Goal: Complete application form

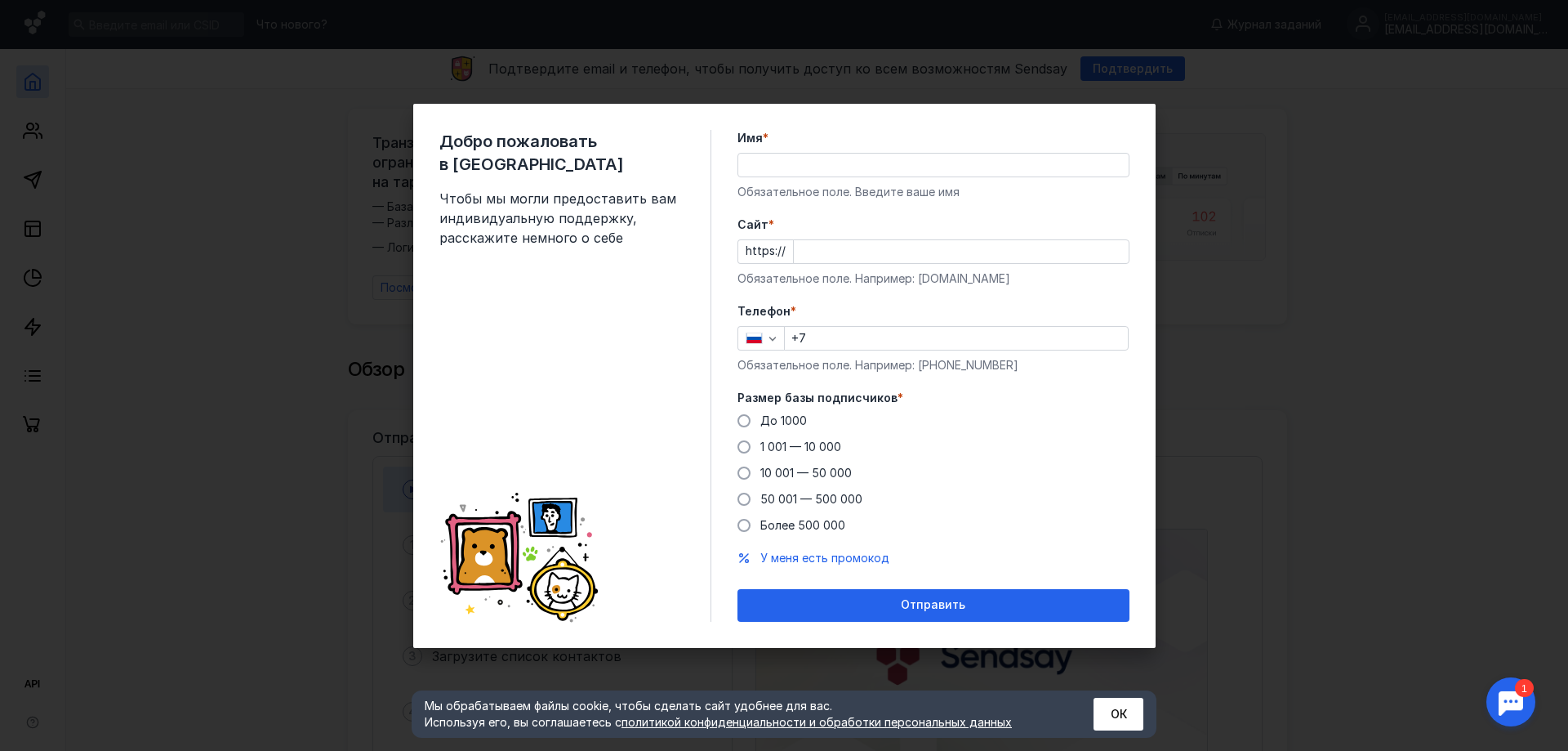
click at [611, 334] on div "Добро пожаловать в Sendsay Чтобы мы могли предоставить вам индивидуальную подде…" at bounding box center [575, 376] width 272 height 492
click at [847, 172] on input "Имя *" at bounding box center [934, 165] width 390 height 23
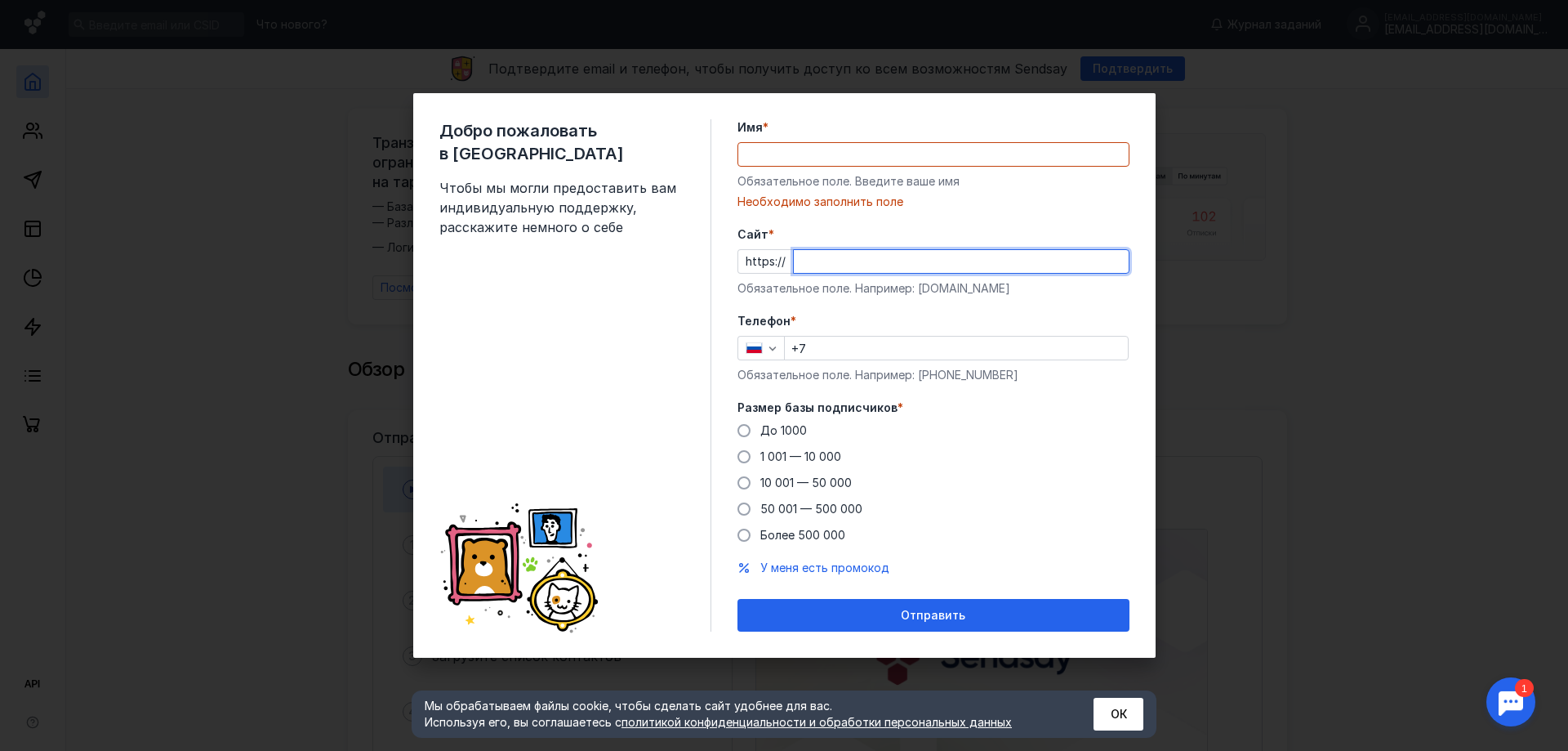
click at [875, 243] on div "Cайт * https:// Обязательное поле. Например: [DOMAIN_NAME]" at bounding box center [934, 262] width 392 height 70
click at [851, 155] on input "Имя *" at bounding box center [934, 154] width 390 height 23
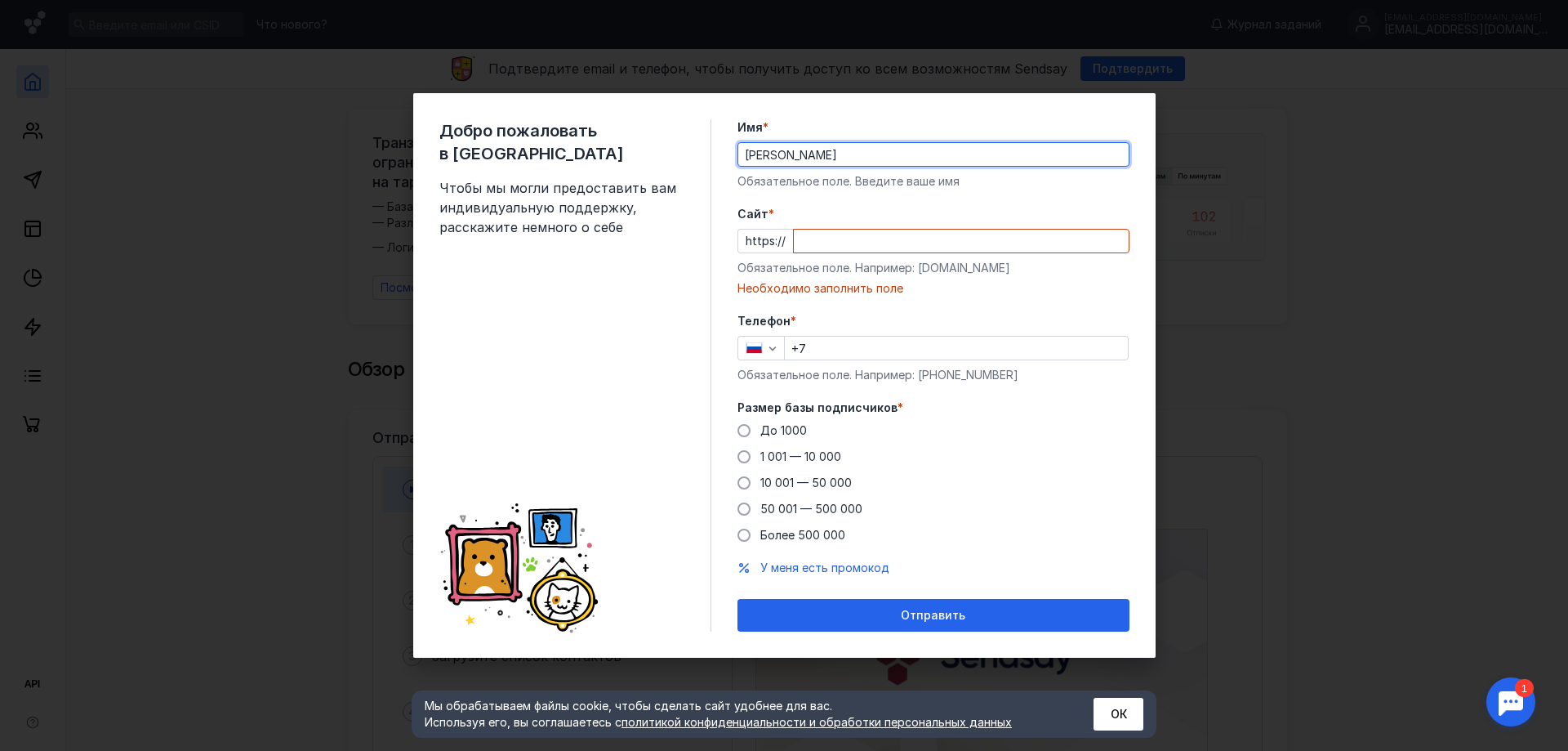
type input "[PERSON_NAME]"
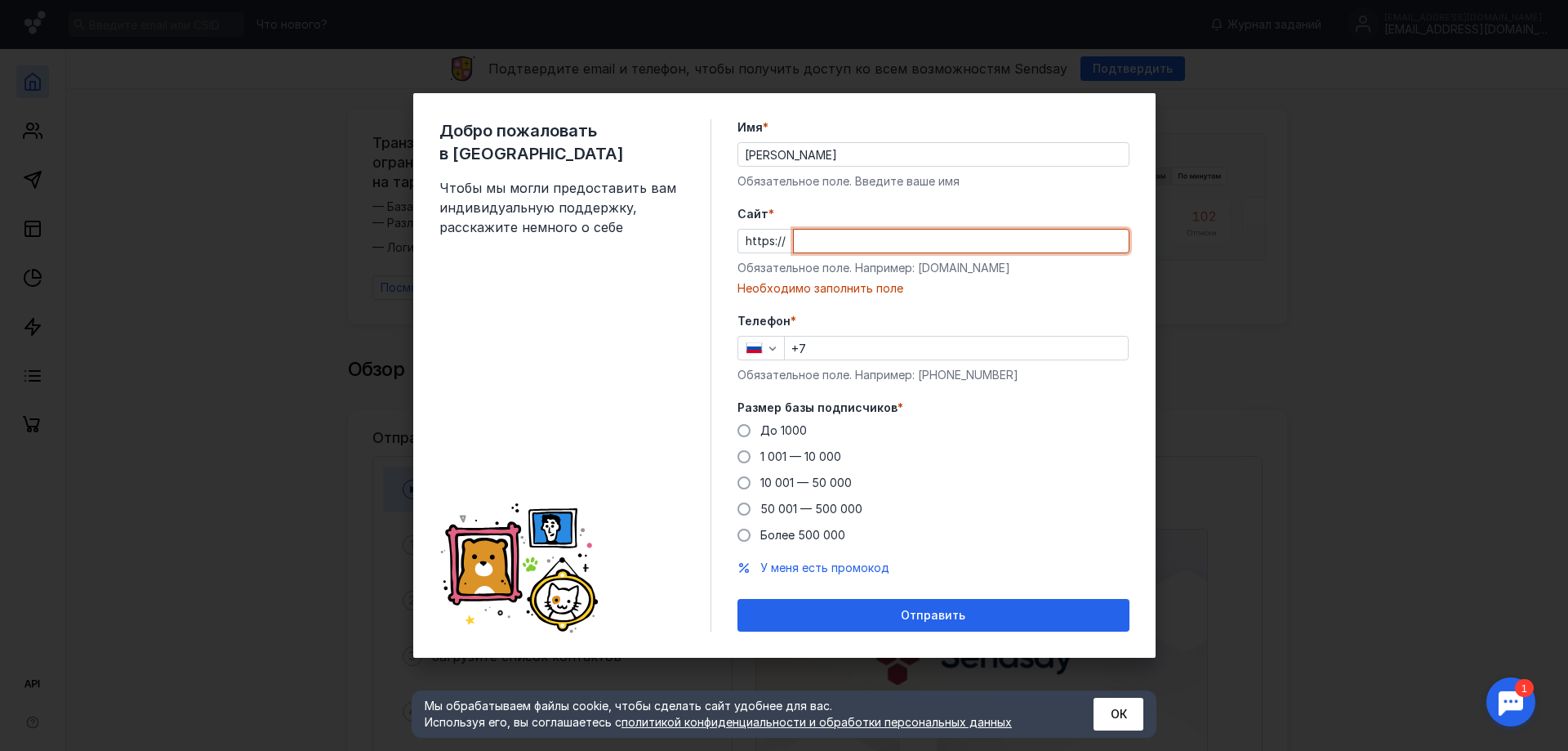
click at [857, 234] on input "Cайт *" at bounding box center [961, 241] width 335 height 23
click at [741, 429] on span at bounding box center [744, 430] width 13 height 13
click at [0, 0] on input "До 1000" at bounding box center [0, 0] width 0 height 0
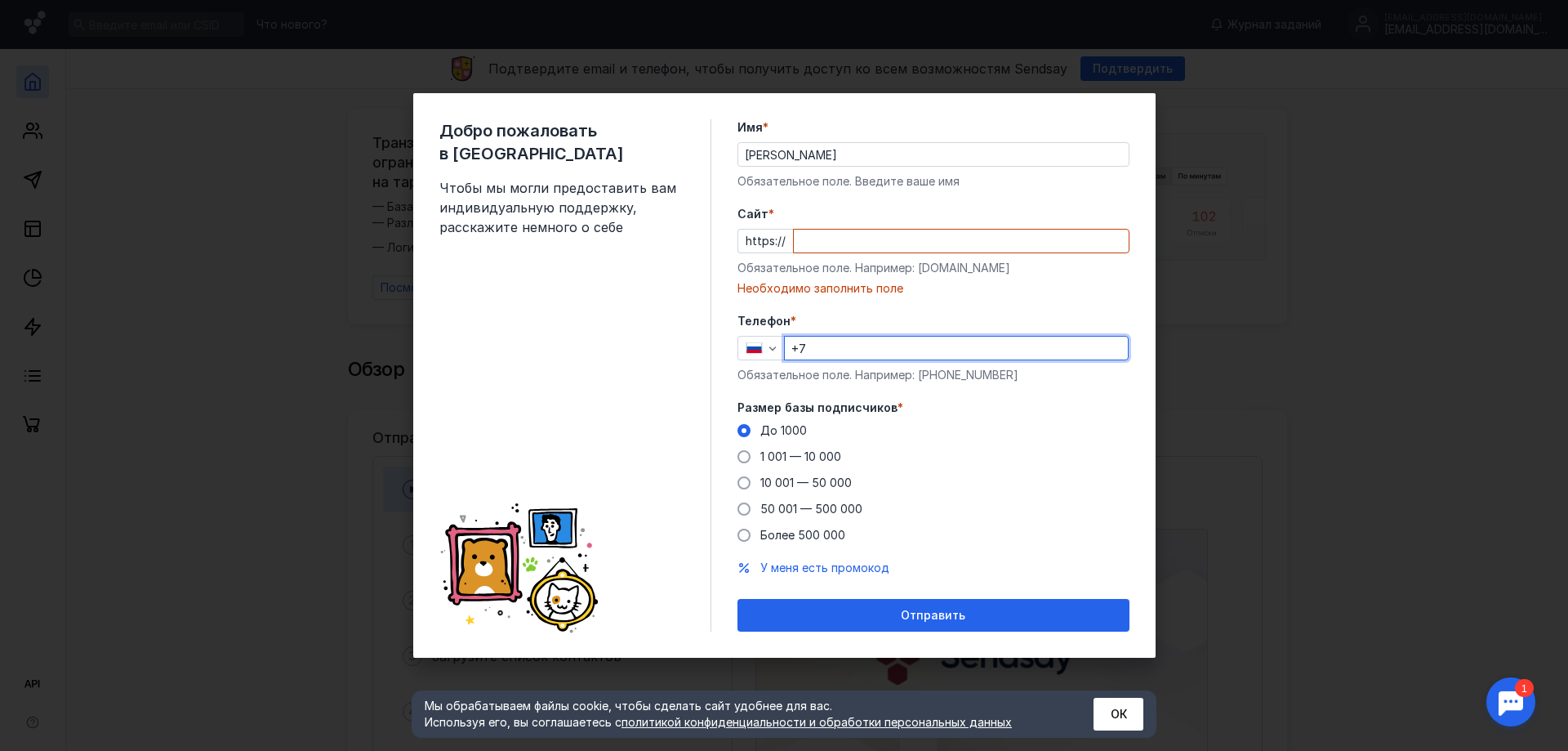
click at [830, 354] on input "+7" at bounding box center [956, 348] width 343 height 23
type input "[PHONE_NUMBER]"
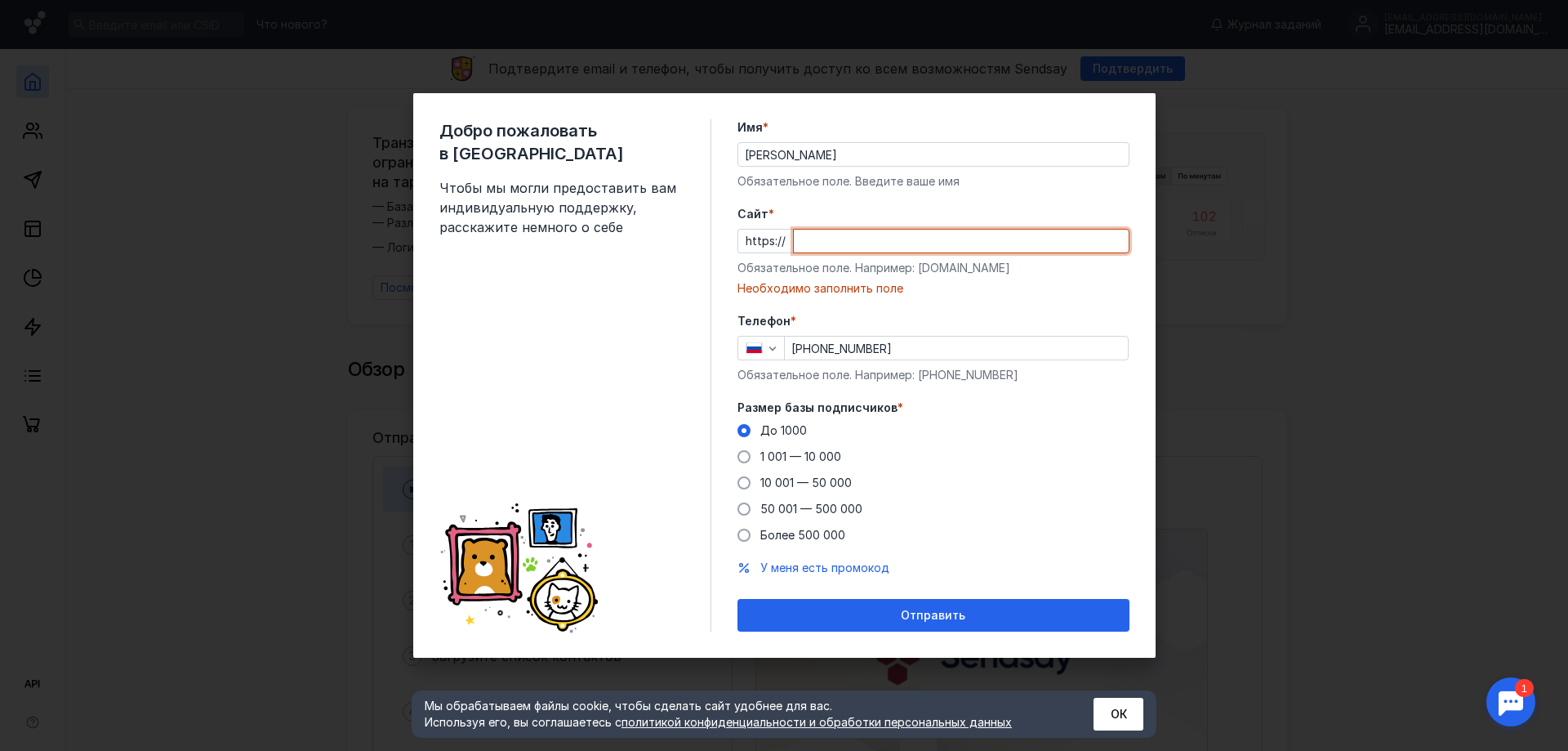
click at [910, 242] on input "Cайт *" at bounding box center [961, 241] width 335 height 23
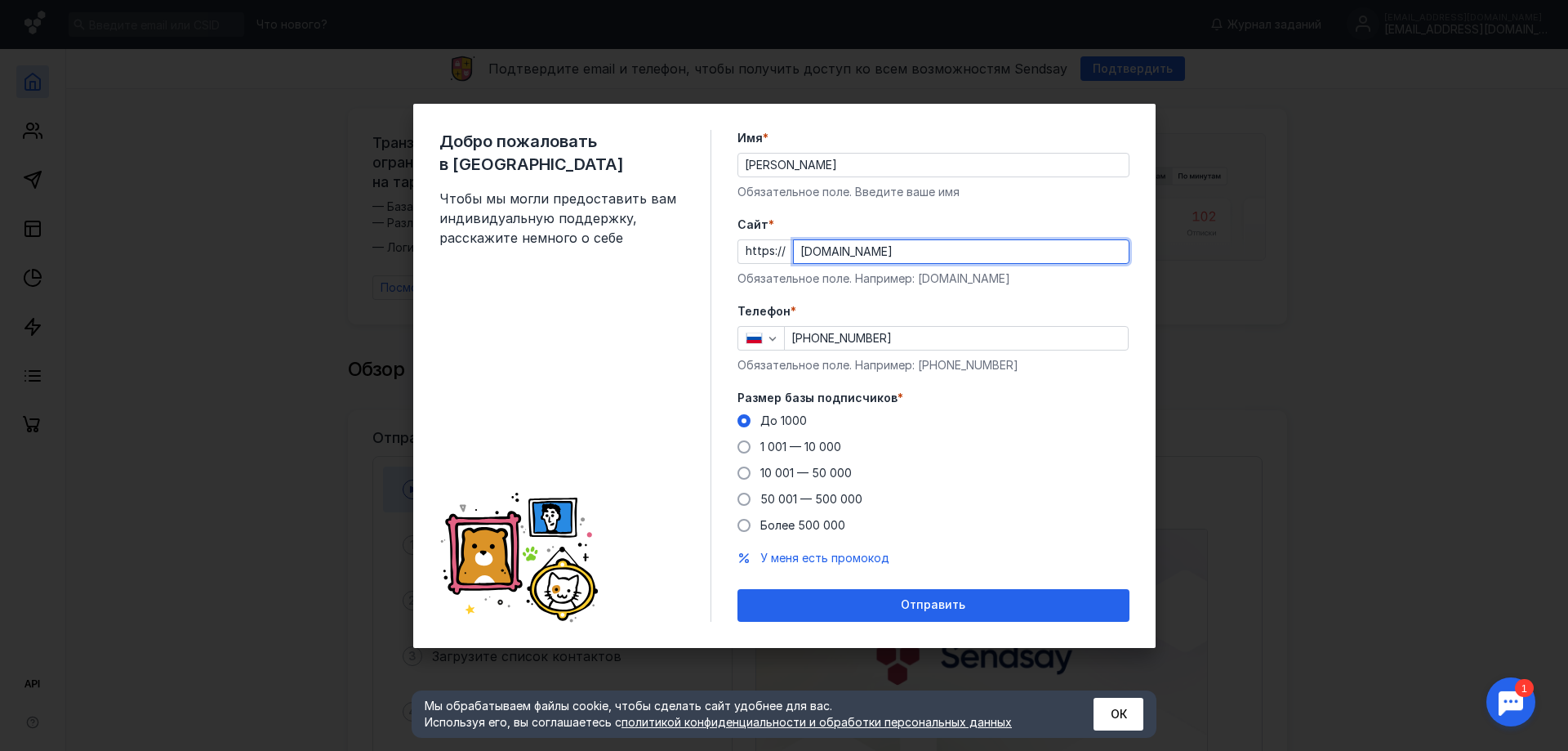
type input "[DOMAIN_NAME]"
click at [996, 488] on div "До [DATE] 1 001 — 10 000 10 001 — 50 000 50 001 — 500 000 Более 500 000" at bounding box center [934, 473] width 392 height 121
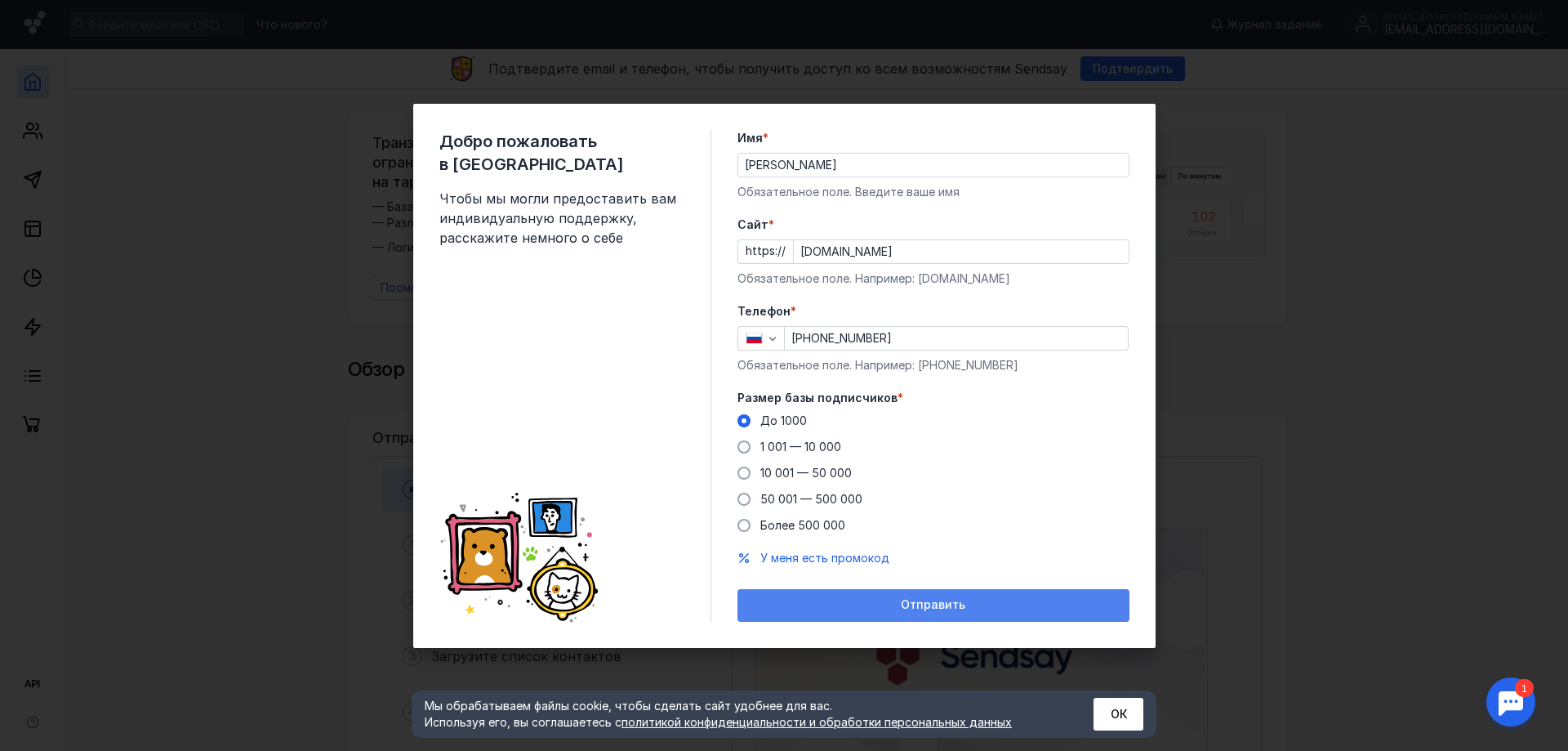
click at [990, 609] on div "Отправить" at bounding box center [933, 605] width 375 height 14
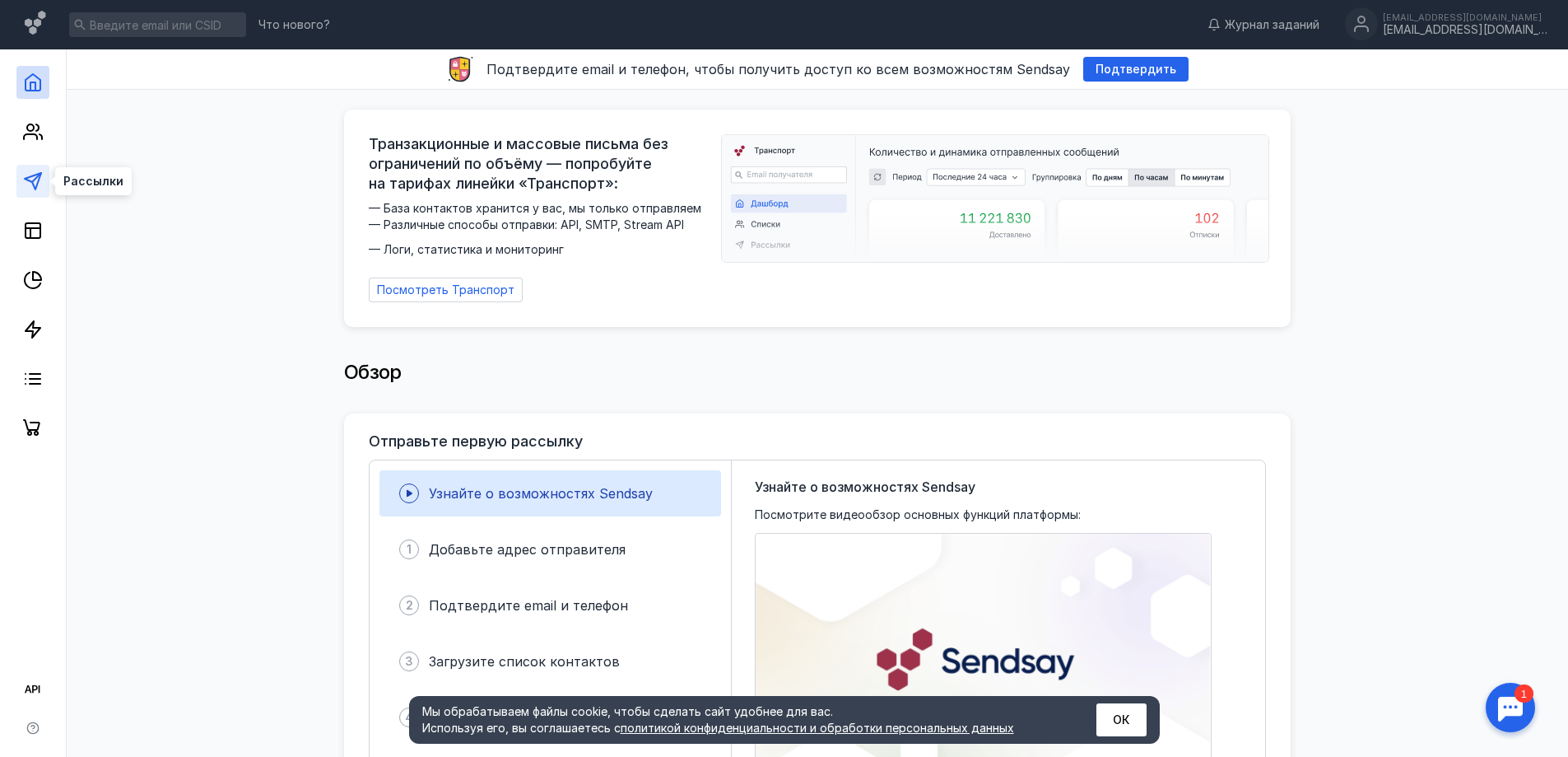
click at [39, 176] on line at bounding box center [36, 177] width 9 height 9
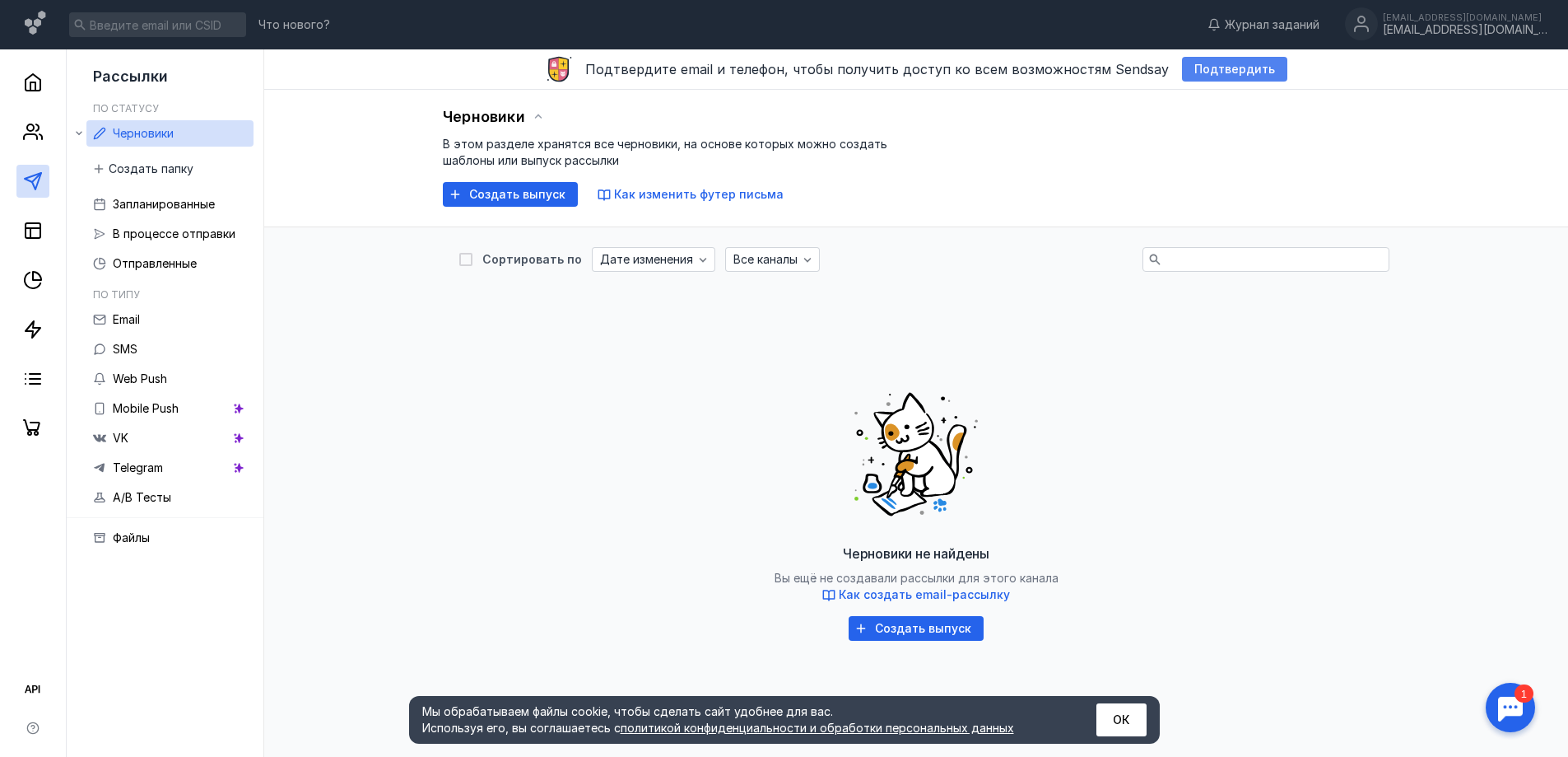
click at [1236, 68] on span "Подтвердить" at bounding box center [1234, 70] width 80 height 14
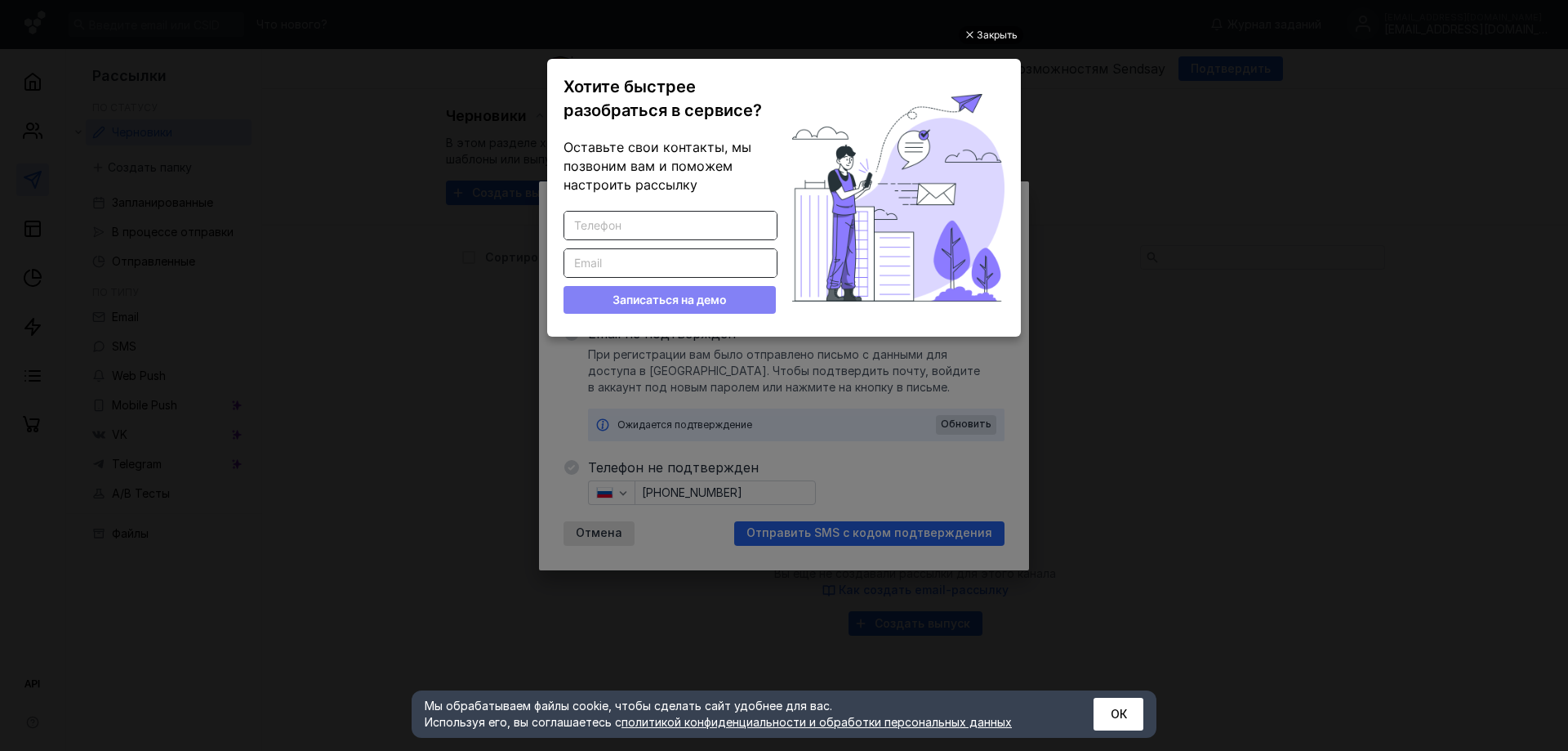
click at [980, 36] on div "Закрыть" at bounding box center [997, 35] width 41 height 18
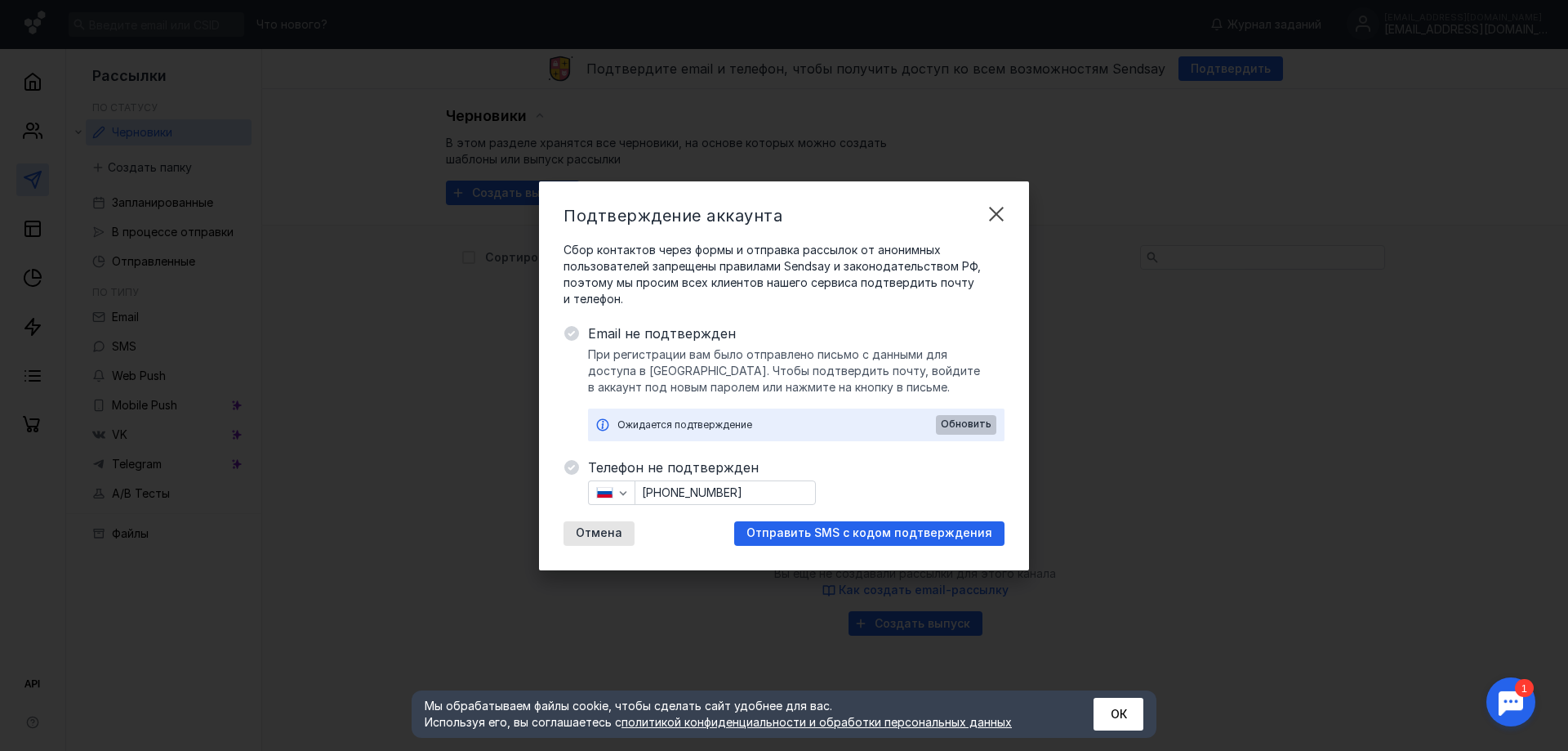
click at [976, 421] on span "Обновить" at bounding box center [966, 424] width 51 height 11
click at [934, 439] on div "Ожидается подтверждение, обновлено в 11:23 Обновить" at bounding box center [796, 425] width 416 height 32
click at [1172, 249] on div "Подтверждение аккаунта Сбор контактов через формы и отправка рассылок от аноним…" at bounding box center [784, 376] width 1568 height 751
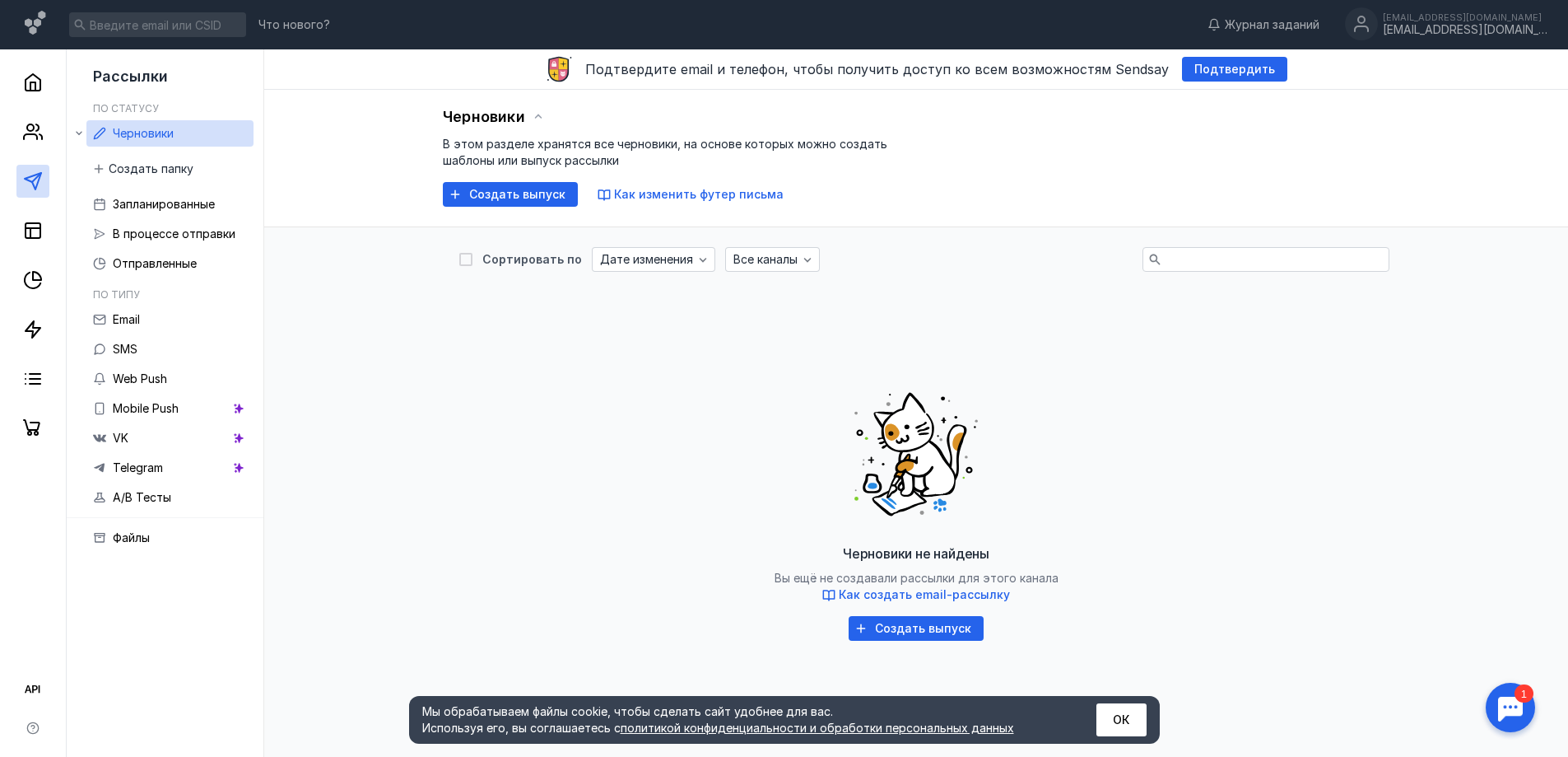
click at [481, 507] on div "Черновики не найдены Вы ещё не создавали рассылки для этого канала Как создать …" at bounding box center [916, 507] width 914 height 412
